Goal: Task Accomplishment & Management: Manage account settings

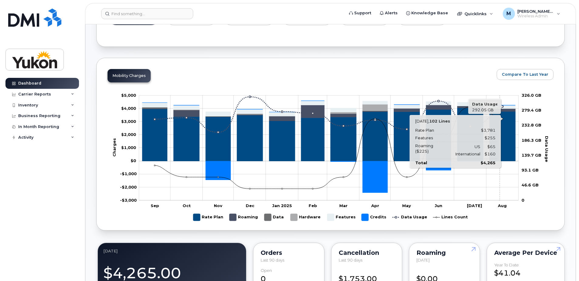
scroll to position [91, 0]
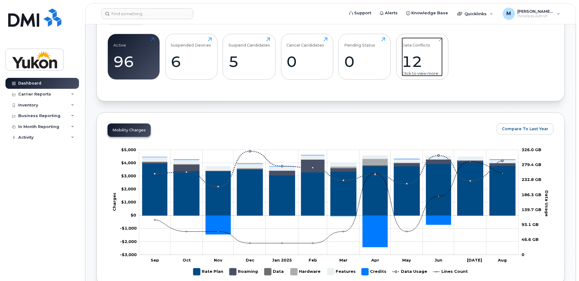
click at [420, 57] on div "12" at bounding box center [422, 62] width 41 height 18
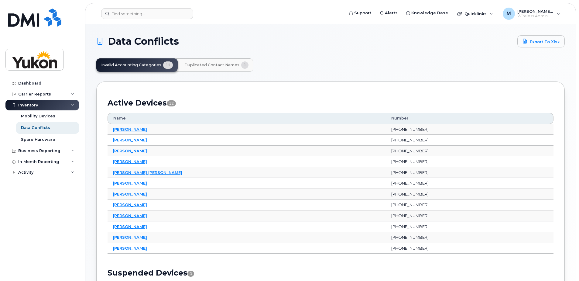
click at [233, 57] on div "Data Conflicts Export to Xlsx Invalid Accounting Categories 12 Duplicated Conta…" at bounding box center [330, 181] width 468 height 292
click at [234, 62] on button "Duplicated Contact Names 1" at bounding box center [217, 64] width 74 height 13
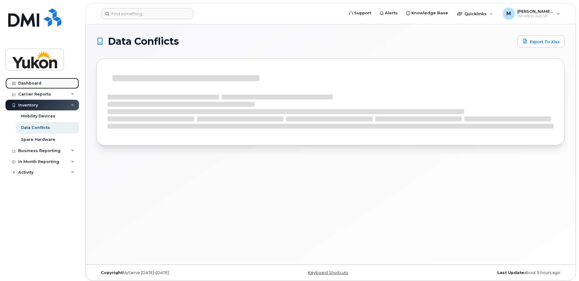
click at [41, 82] on link "Dashboard" at bounding box center [42, 83] width 74 height 11
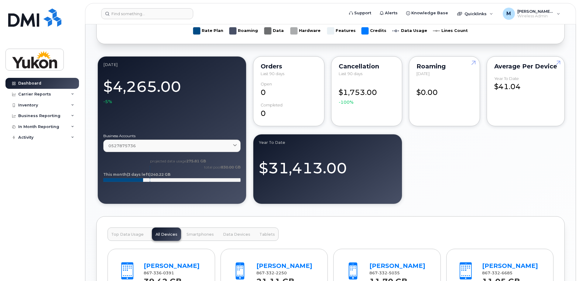
scroll to position [334, 0]
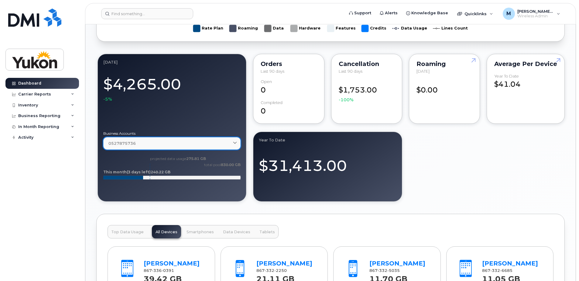
click at [214, 144] on div "0527875736" at bounding box center [171, 143] width 127 height 6
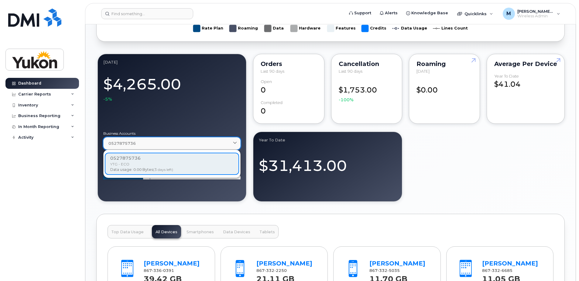
click at [214, 144] on div "0527875736" at bounding box center [171, 143] width 127 height 6
click at [219, 111] on div at bounding box center [171, 114] width 137 height 24
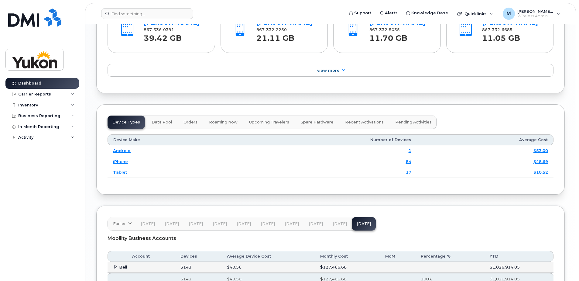
scroll to position [577, 0]
